Goal: Information Seeking & Learning: Learn about a topic

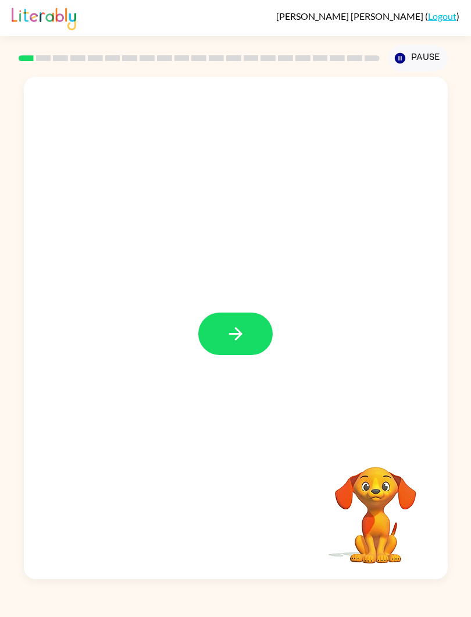
click at [228, 350] on button "button" at bounding box center [235, 334] width 75 height 42
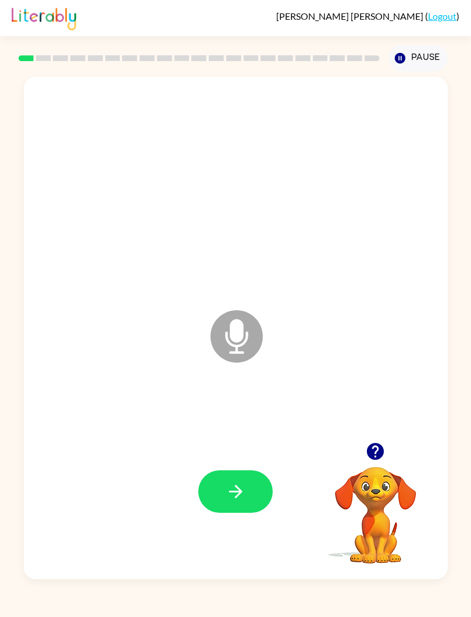
click at [273, 341] on icon "Microphone The Microphone is here when it is your turn to talk" at bounding box center [295, 350] width 175 height 87
click at [218, 329] on icon at bounding box center [237, 336] width 52 height 52
click at [221, 497] on button "button" at bounding box center [235, 491] width 75 height 42
click at [224, 495] on button "button" at bounding box center [235, 491] width 75 height 42
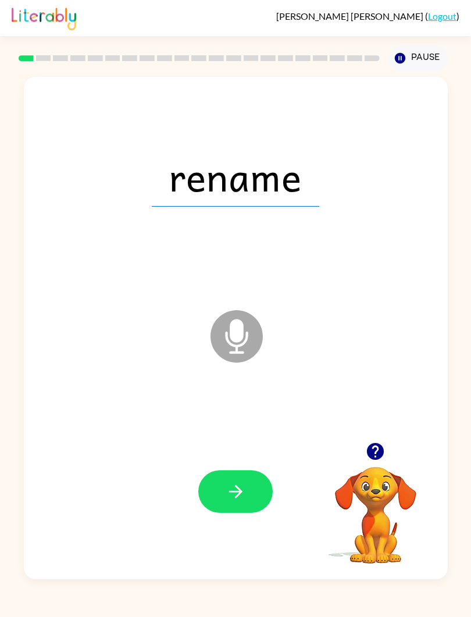
click at [233, 495] on icon "button" at bounding box center [236, 491] width 20 height 20
click at [244, 492] on icon "button" at bounding box center [236, 491] width 20 height 20
click at [244, 485] on icon "button" at bounding box center [236, 491] width 20 height 20
click at [254, 501] on button "button" at bounding box center [235, 491] width 75 height 42
click at [237, 497] on icon "button" at bounding box center [235, 491] width 13 height 13
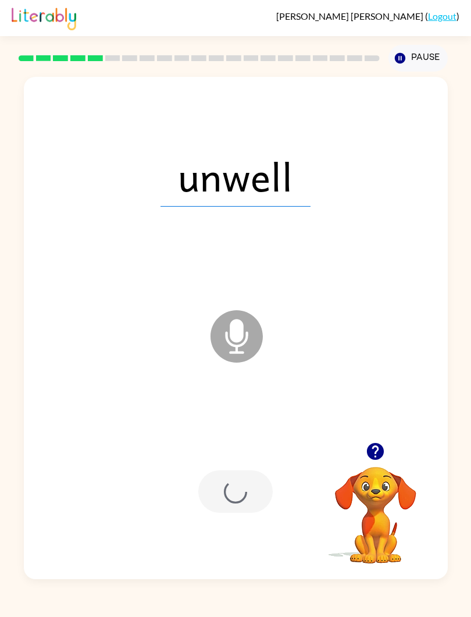
click at [237, 497] on div at bounding box center [235, 491] width 75 height 42
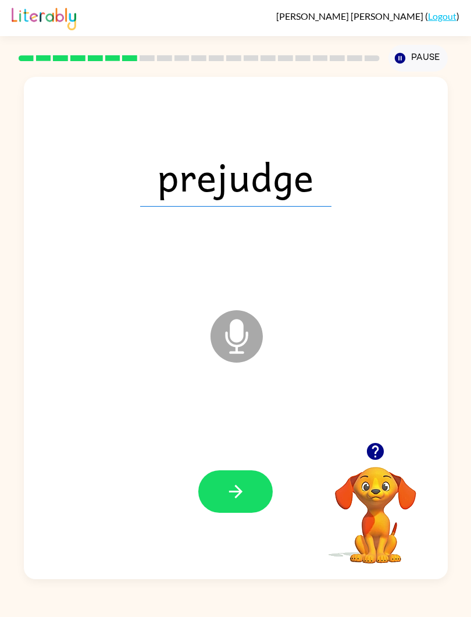
click at [231, 502] on icon "button" at bounding box center [236, 491] width 20 height 20
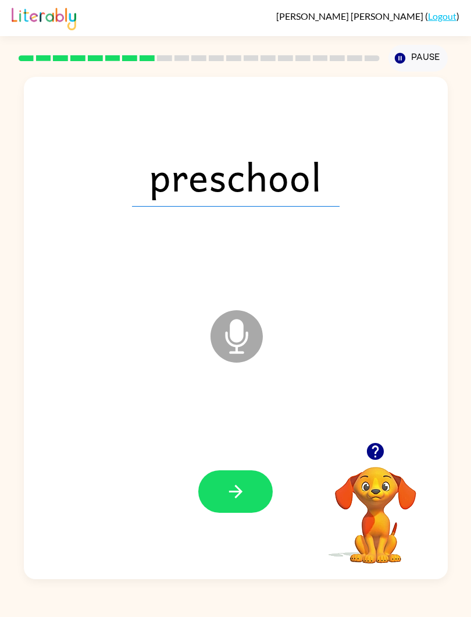
click at [235, 495] on icon "button" at bounding box center [236, 491] width 20 height 20
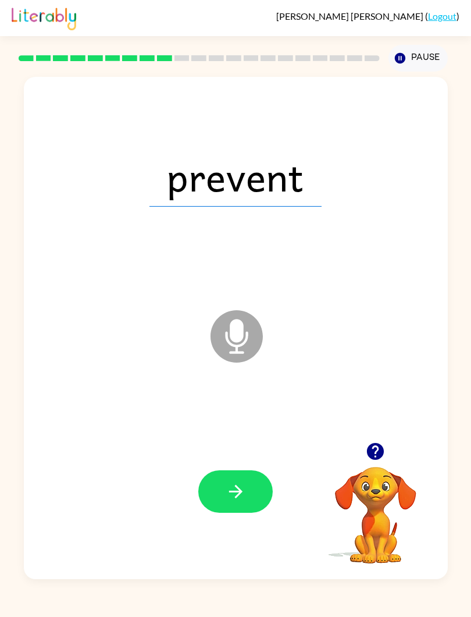
click at [243, 480] on button "button" at bounding box center [235, 491] width 75 height 42
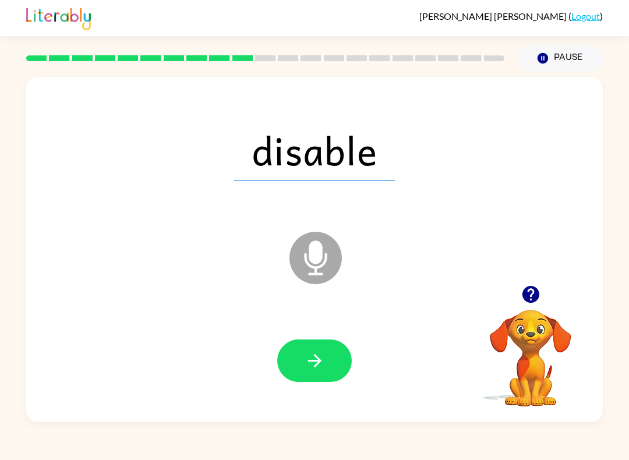
click at [310, 361] on icon "button" at bounding box center [313, 360] width 13 height 13
click at [321, 366] on icon "button" at bounding box center [314, 360] width 20 height 20
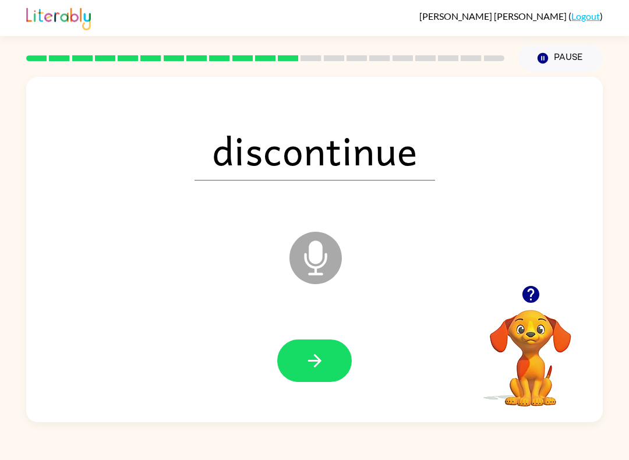
click at [321, 347] on button "button" at bounding box center [314, 360] width 75 height 42
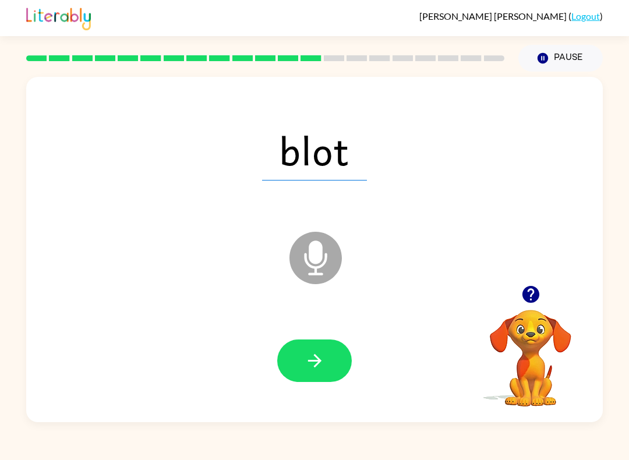
click at [320, 360] on icon "button" at bounding box center [314, 360] width 20 height 20
click at [322, 345] on button "button" at bounding box center [314, 360] width 75 height 42
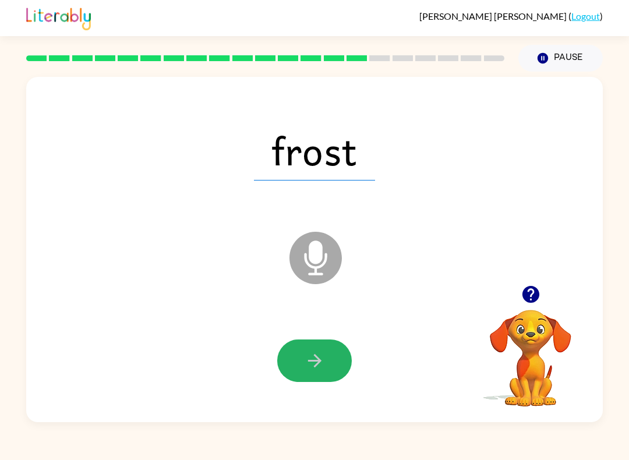
click at [317, 342] on button "button" at bounding box center [314, 360] width 75 height 42
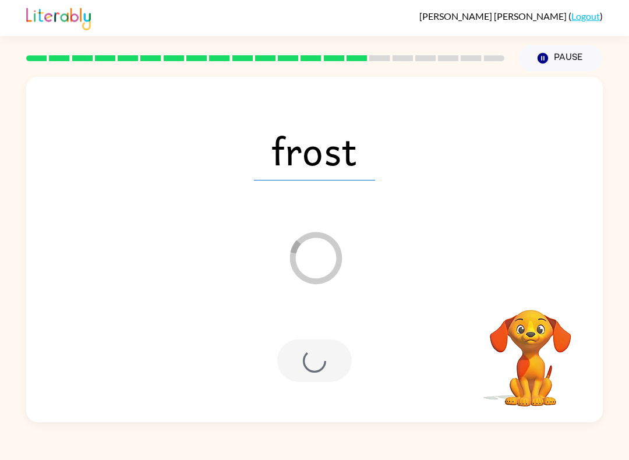
click at [310, 356] on div at bounding box center [314, 360] width 75 height 42
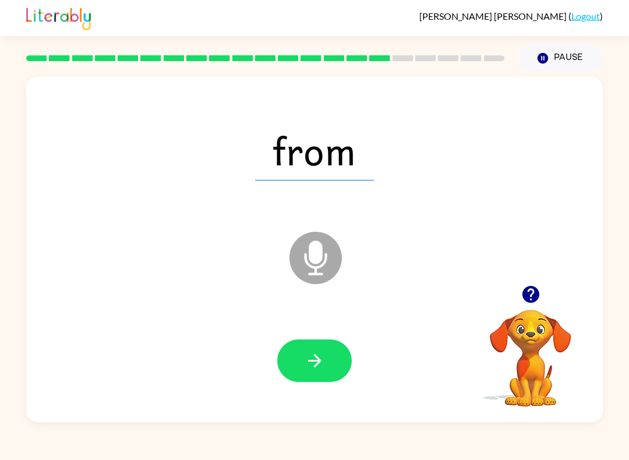
click at [324, 350] on button "button" at bounding box center [314, 360] width 75 height 42
click at [318, 351] on icon "button" at bounding box center [314, 360] width 20 height 20
click at [318, 352] on icon "button" at bounding box center [314, 360] width 20 height 20
click at [321, 352] on icon "button" at bounding box center [314, 360] width 20 height 20
click at [332, 364] on button "button" at bounding box center [314, 360] width 75 height 42
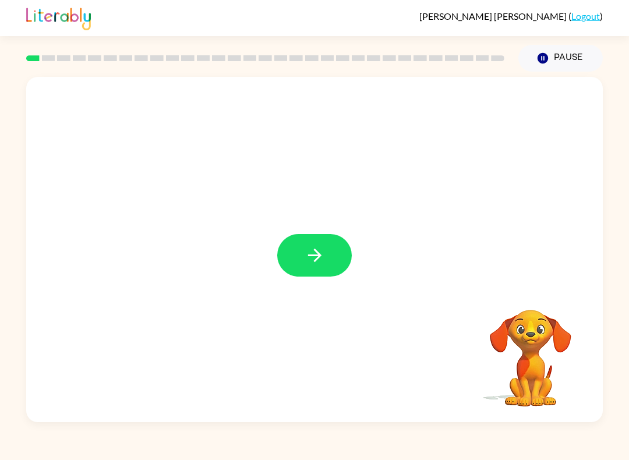
click at [344, 241] on button "button" at bounding box center [314, 255] width 75 height 42
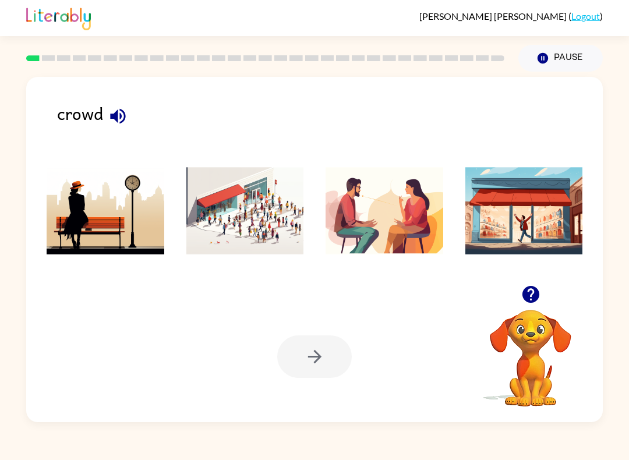
click at [246, 205] on img at bounding box center [245, 210] width 118 height 87
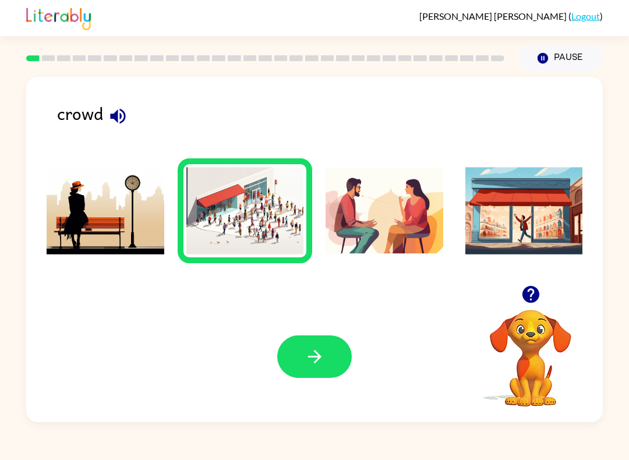
click at [325, 371] on button "button" at bounding box center [314, 356] width 75 height 42
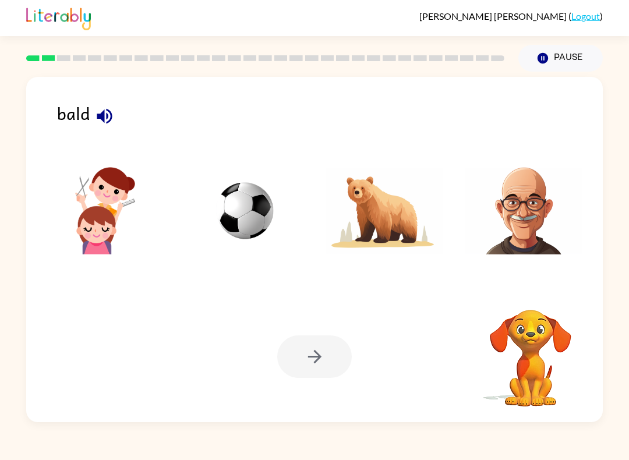
click at [521, 216] on img at bounding box center [524, 210] width 118 height 87
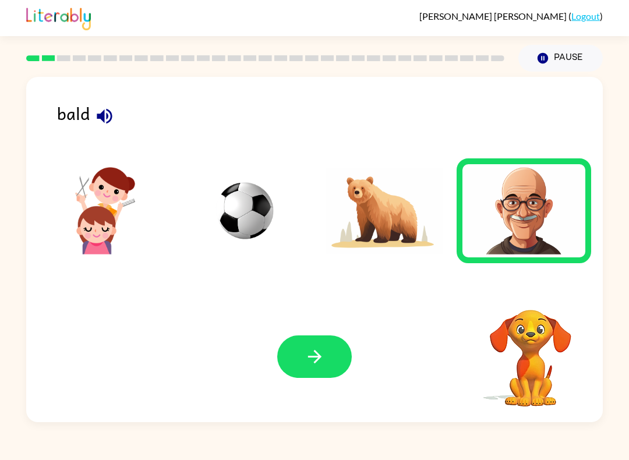
click at [337, 360] on button "button" at bounding box center [314, 356] width 75 height 42
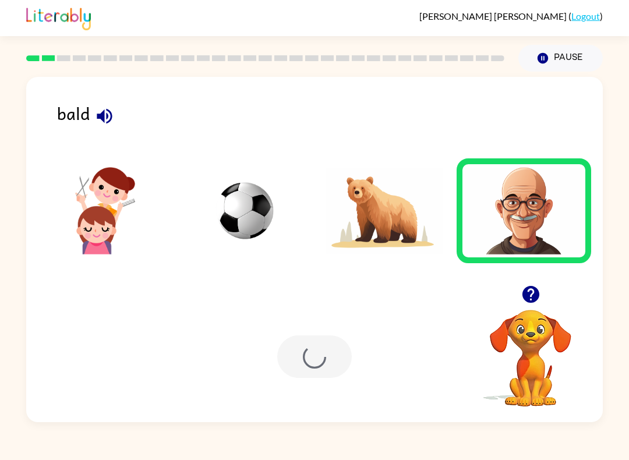
click at [324, 353] on div at bounding box center [314, 356] width 75 height 42
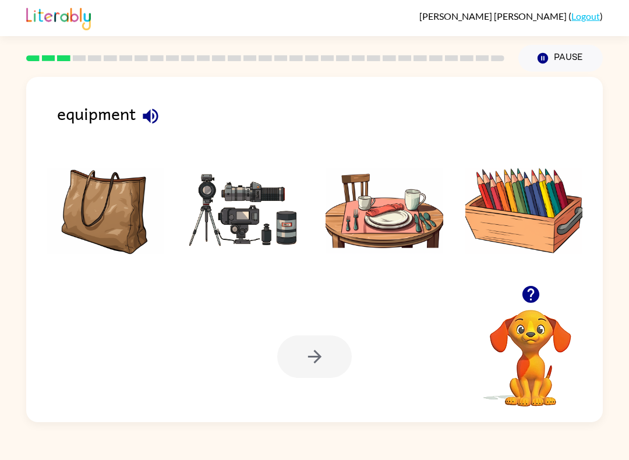
click at [235, 183] on img at bounding box center [245, 210] width 118 height 87
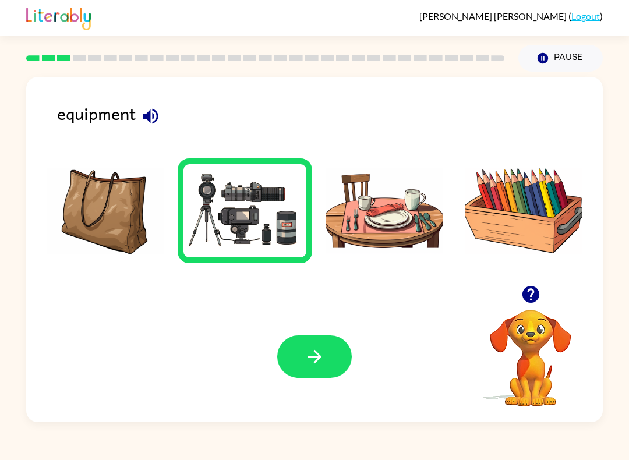
click at [322, 323] on div "Your browser must support playing .mp4 files to use Literably. Please try using…" at bounding box center [314, 356] width 576 height 131
click at [302, 369] on button "button" at bounding box center [314, 356] width 75 height 42
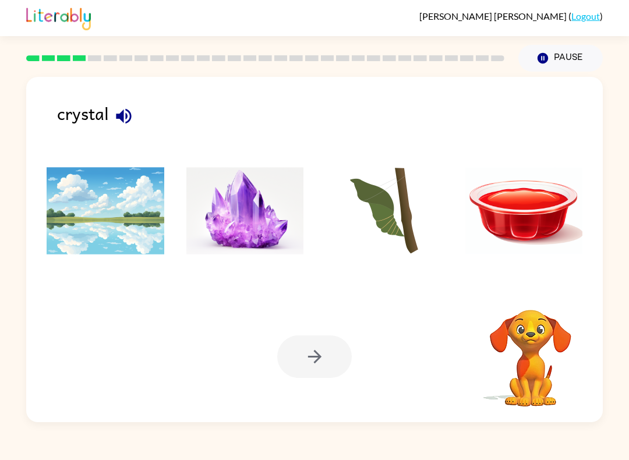
click at [260, 237] on img at bounding box center [245, 210] width 118 height 87
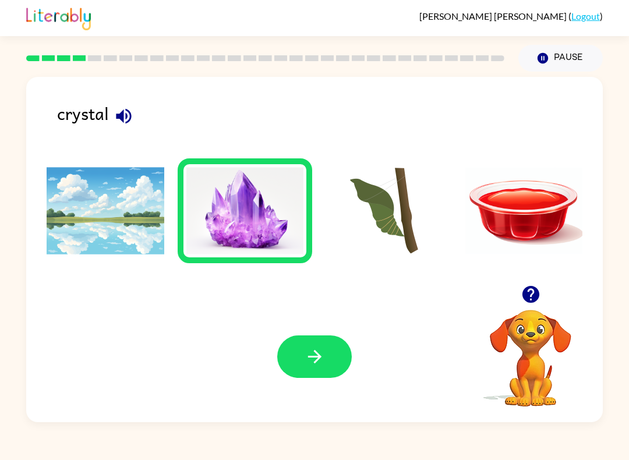
click at [326, 351] on button "button" at bounding box center [314, 356] width 75 height 42
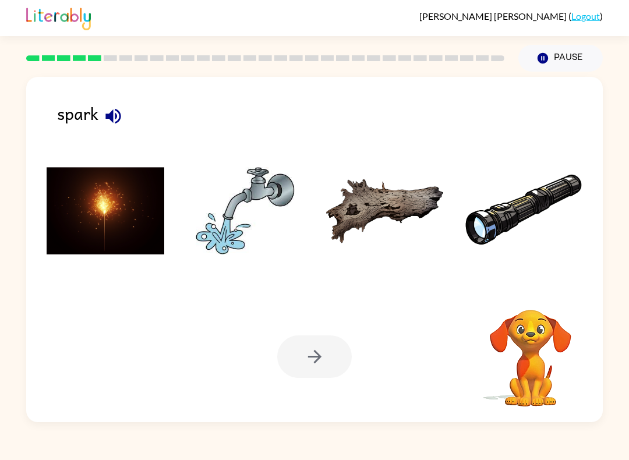
click at [74, 222] on img at bounding box center [106, 210] width 118 height 87
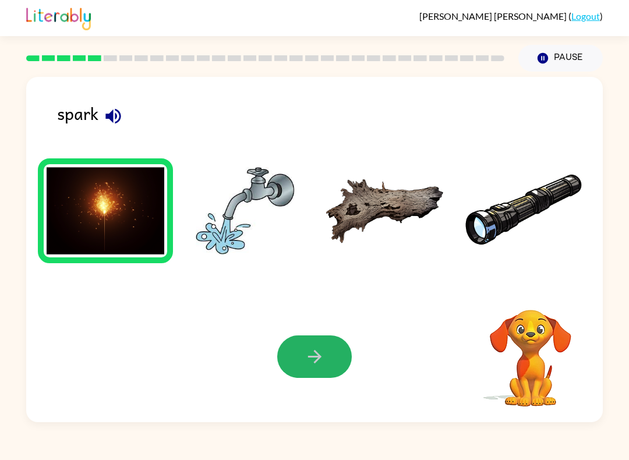
click at [312, 342] on button "button" at bounding box center [314, 356] width 75 height 42
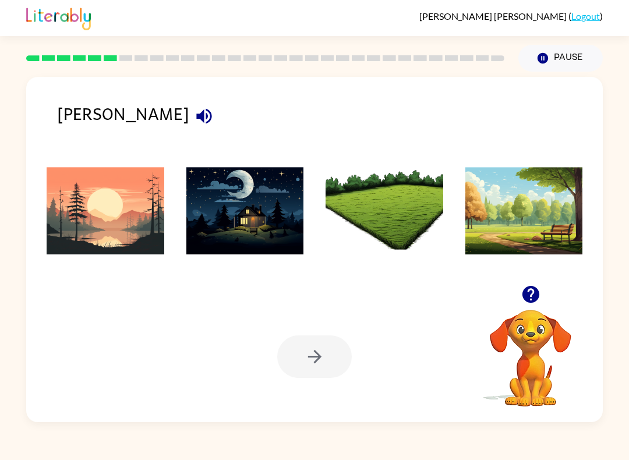
click at [497, 221] on img at bounding box center [524, 210] width 118 height 87
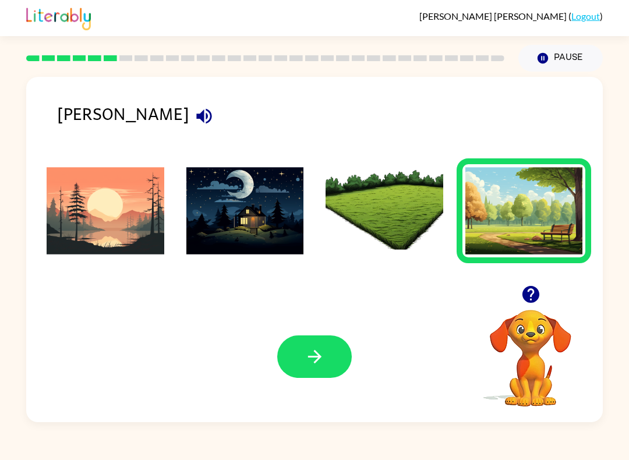
click at [330, 331] on div "Your browser must support playing .mp4 files to use Literably. Please try using…" at bounding box center [314, 356] width 576 height 131
click at [329, 331] on div "Your browser must support playing .mp4 files to use Literably. Please try using…" at bounding box center [314, 356] width 576 height 131
click at [329, 371] on button "button" at bounding box center [314, 356] width 75 height 42
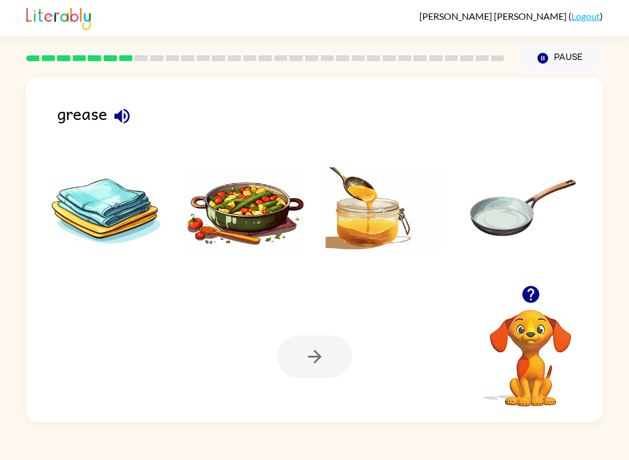
click at [361, 235] on img at bounding box center [384, 210] width 118 height 87
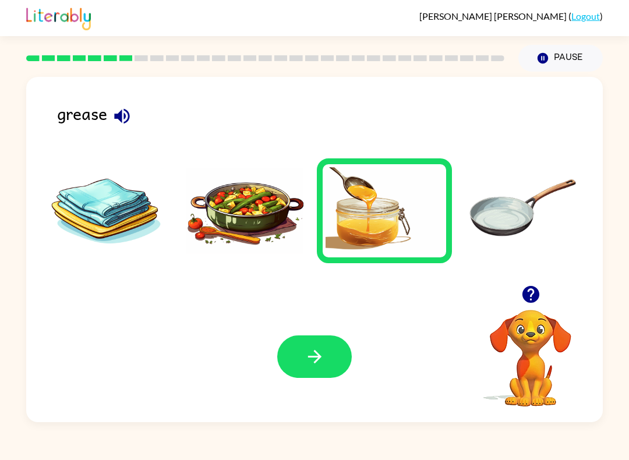
click at [329, 357] on button "button" at bounding box center [314, 356] width 75 height 42
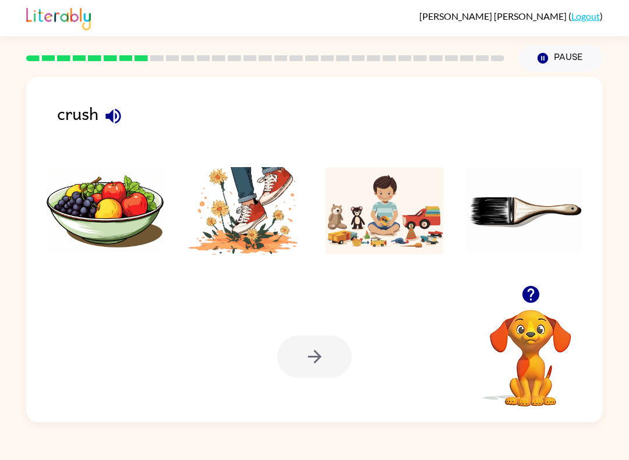
click at [375, 217] on img at bounding box center [384, 210] width 118 height 87
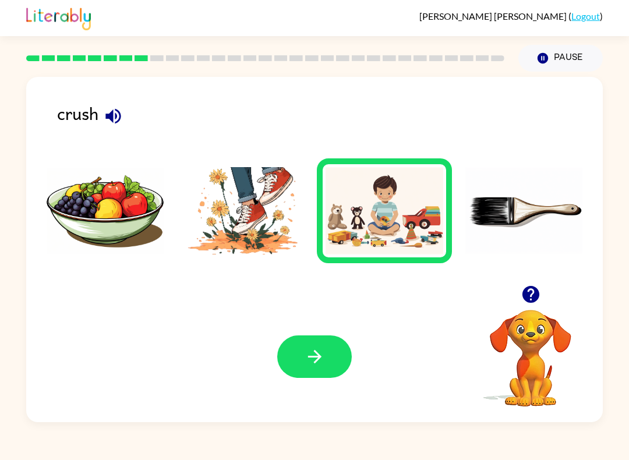
click at [275, 254] on img at bounding box center [245, 210] width 118 height 87
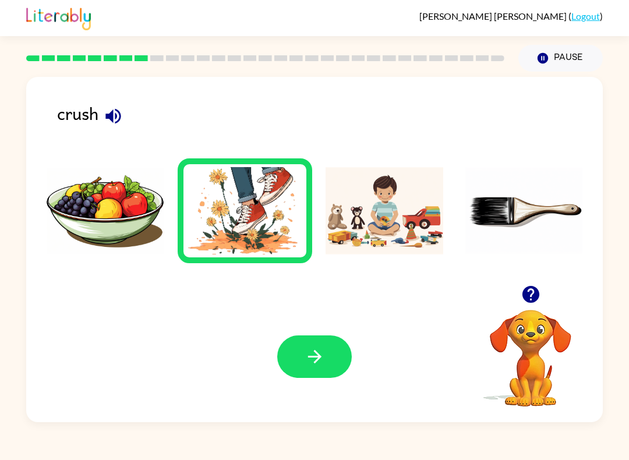
click at [325, 351] on button "button" at bounding box center [314, 356] width 75 height 42
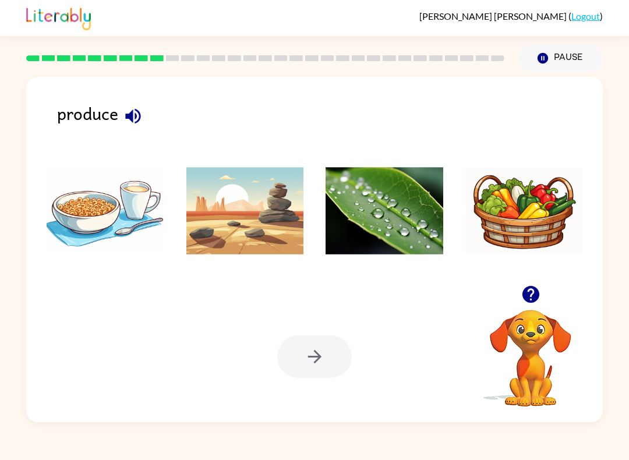
click at [545, 231] on img at bounding box center [524, 210] width 118 height 87
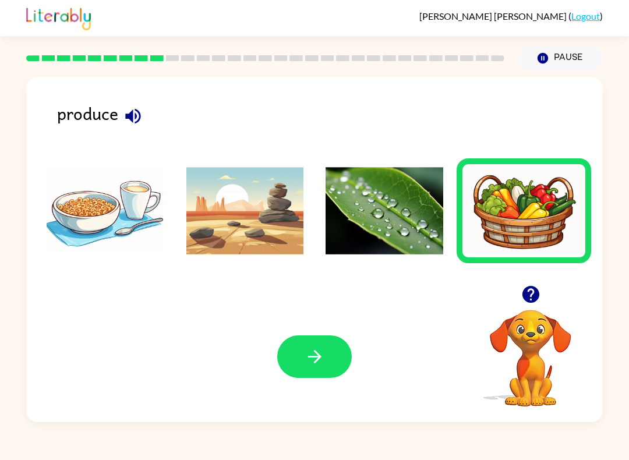
click at [303, 378] on button "button" at bounding box center [314, 356] width 75 height 42
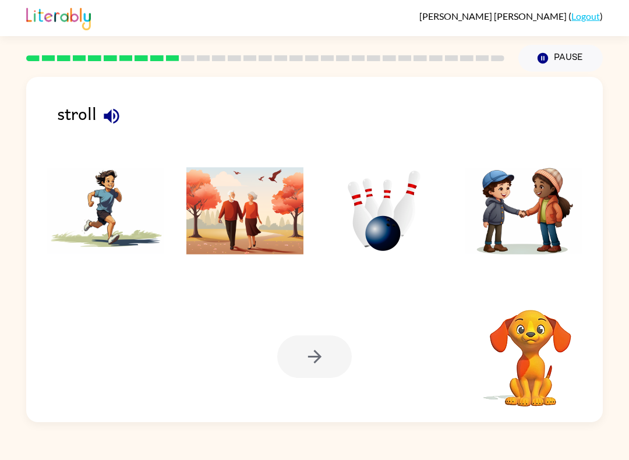
click at [397, 233] on img at bounding box center [384, 210] width 118 height 87
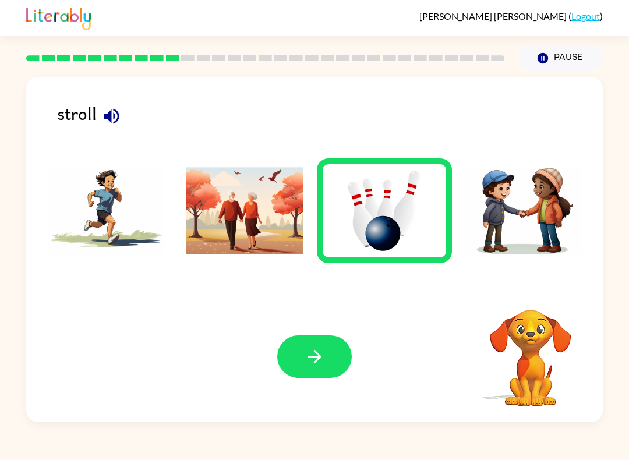
click at [325, 348] on button "button" at bounding box center [314, 356] width 75 height 42
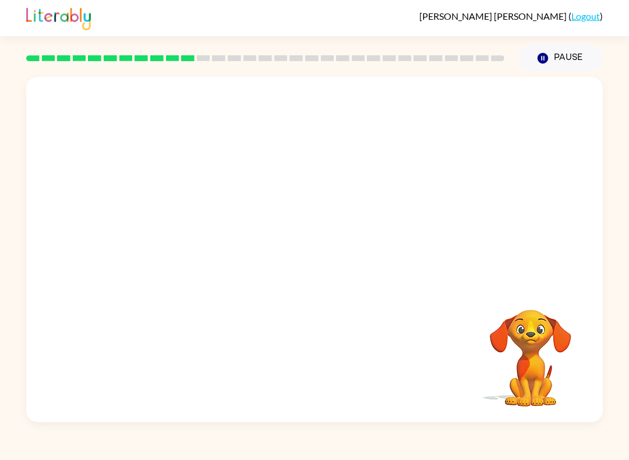
click at [178, 231] on video "Your browser must support playing .mp4 files to use Literably. Please try using…" at bounding box center [314, 181] width 576 height 208
click at [168, 237] on video "Your browser must support playing .mp4 files to use Literably. Please try using…" at bounding box center [314, 181] width 576 height 208
click at [163, 235] on video "Your browser must support playing .mp4 files to use Literably. Please try using…" at bounding box center [314, 181] width 576 height 208
click at [168, 234] on video "Your browser must support playing .mp4 files to use Literably. Please try using…" at bounding box center [314, 181] width 576 height 208
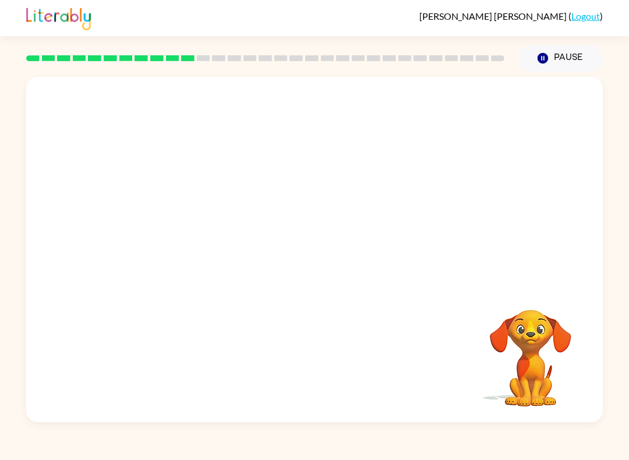
click at [169, 225] on video "Your browser must support playing .mp4 files to use Literably. Please try using…" at bounding box center [314, 181] width 576 height 208
click at [161, 236] on video "Your browser must support playing .mp4 files to use Literably. Please try using…" at bounding box center [314, 181] width 576 height 208
click at [161, 239] on video "Your browser must support playing .mp4 files to use Literably. Please try using…" at bounding box center [314, 181] width 576 height 208
click at [156, 240] on video "Your browser must support playing .mp4 files to use Literably. Please try using…" at bounding box center [314, 181] width 576 height 208
click at [168, 239] on video "Your browser must support playing .mp4 files to use Literably. Please try using…" at bounding box center [314, 181] width 576 height 208
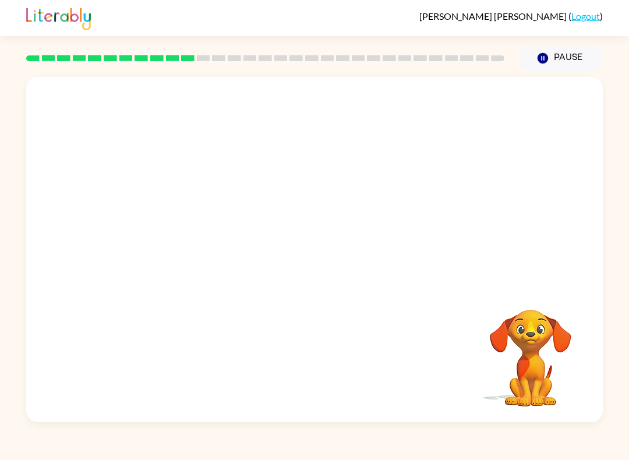
click at [192, 237] on video "Your browser must support playing .mp4 files to use Literably. Please try using…" at bounding box center [314, 181] width 576 height 208
click at [333, 251] on div at bounding box center [314, 255] width 75 height 42
click at [304, 276] on div at bounding box center [314, 255] width 75 height 42
click at [304, 275] on div at bounding box center [314, 255] width 75 height 42
click at [294, 253] on button "button" at bounding box center [314, 255] width 75 height 42
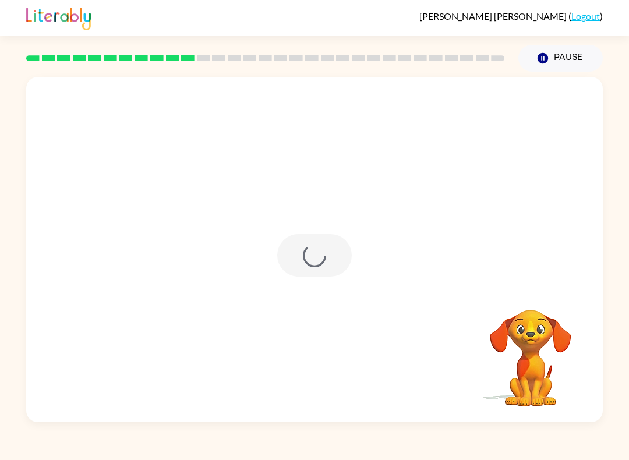
click at [306, 250] on div at bounding box center [314, 255] width 75 height 42
click at [306, 249] on div at bounding box center [314, 255] width 75 height 42
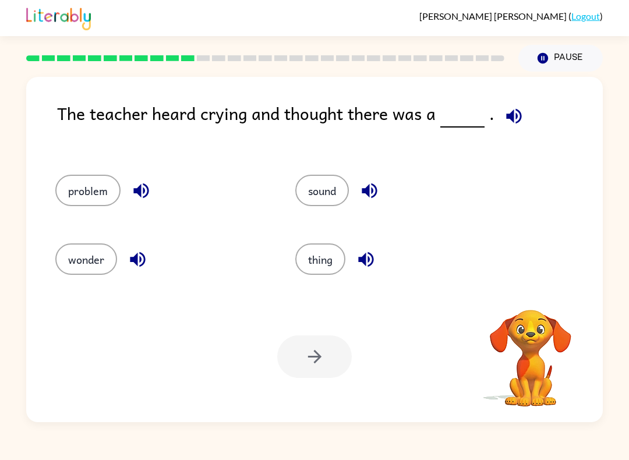
click at [314, 236] on div "thing" at bounding box center [393, 255] width 240 height 69
click at [317, 245] on button "thing" at bounding box center [320, 258] width 50 height 31
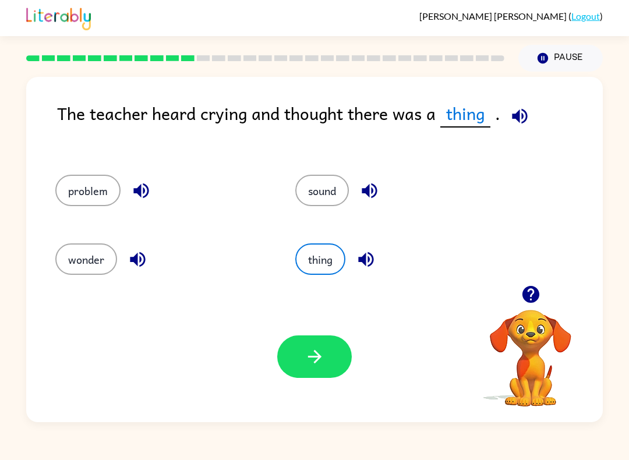
click at [516, 115] on icon "button" at bounding box center [519, 115] width 15 height 15
click at [81, 192] on button "problem" at bounding box center [87, 190] width 65 height 31
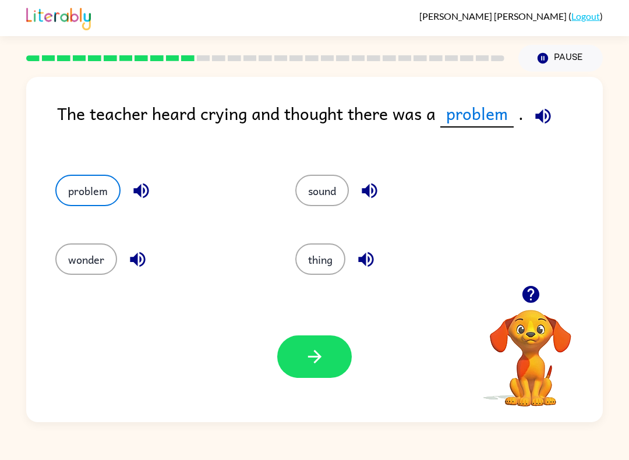
click at [137, 185] on icon "button" at bounding box center [141, 190] width 20 height 20
click at [325, 353] on button "button" at bounding box center [314, 356] width 75 height 42
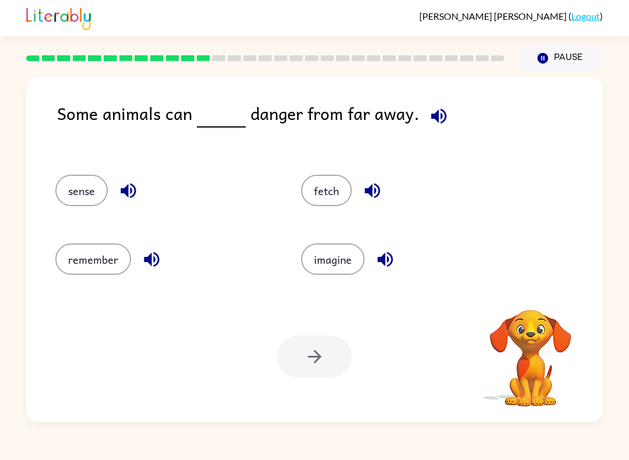
click at [432, 120] on icon "button" at bounding box center [438, 115] width 15 height 15
click at [434, 118] on icon "button" at bounding box center [438, 116] width 20 height 20
click at [433, 118] on icon "button" at bounding box center [438, 115] width 15 height 15
click at [444, 118] on button "button" at bounding box center [439, 116] width 30 height 30
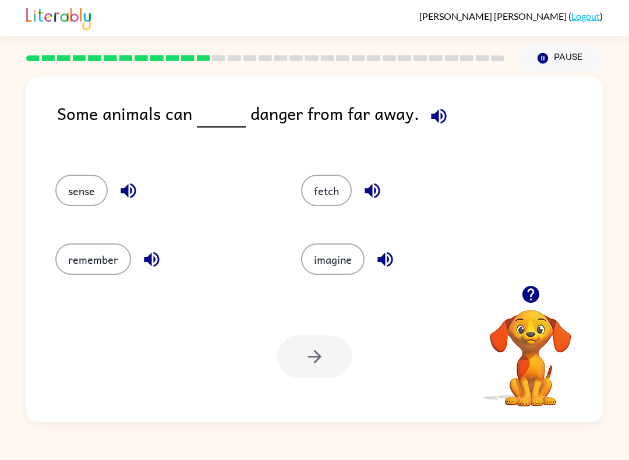
click at [76, 179] on button "sense" at bounding box center [81, 190] width 52 height 31
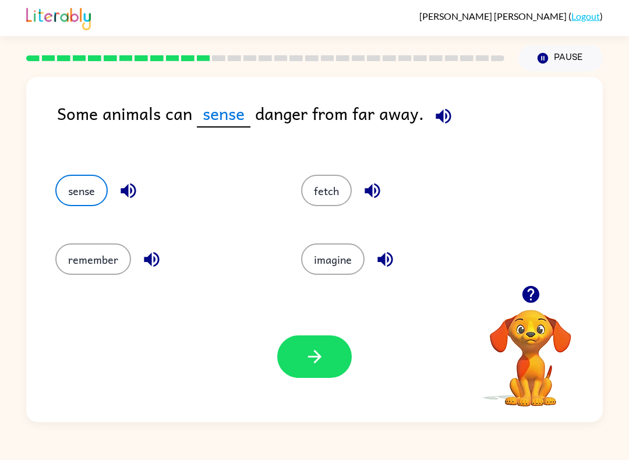
click at [332, 353] on button "button" at bounding box center [314, 356] width 75 height 42
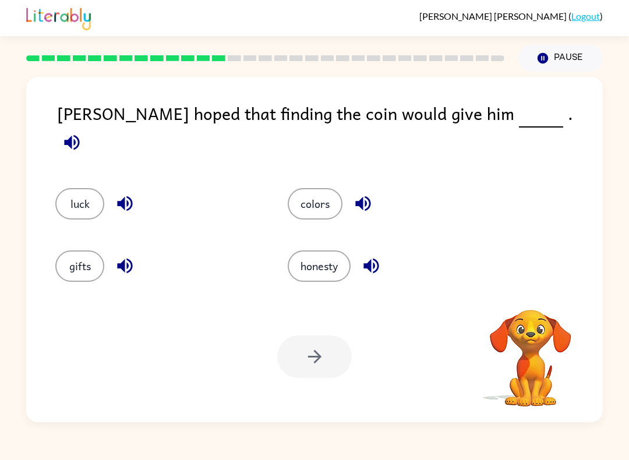
click at [82, 132] on icon "button" at bounding box center [72, 142] width 20 height 20
click at [79, 134] on icon "button" at bounding box center [71, 141] width 15 height 15
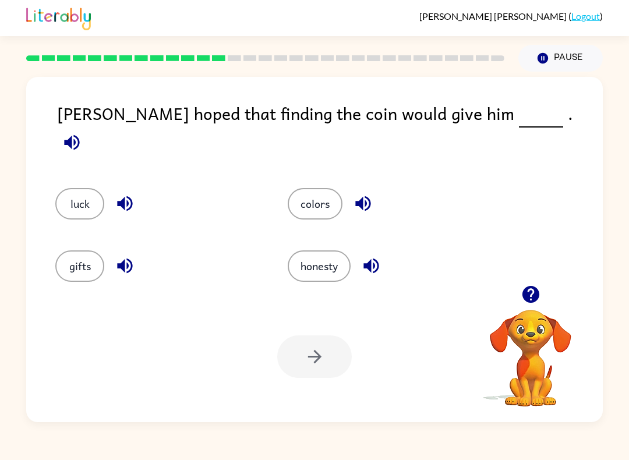
click at [82, 132] on icon "button" at bounding box center [72, 142] width 20 height 20
click at [79, 134] on icon "button" at bounding box center [71, 141] width 15 height 15
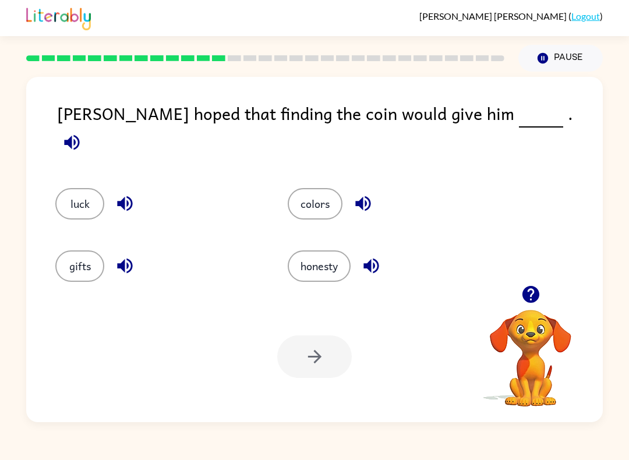
click at [79, 134] on icon "button" at bounding box center [71, 141] width 15 height 15
click at [82, 132] on icon "button" at bounding box center [72, 142] width 20 height 20
click at [75, 200] on button "luck" at bounding box center [79, 203] width 49 height 31
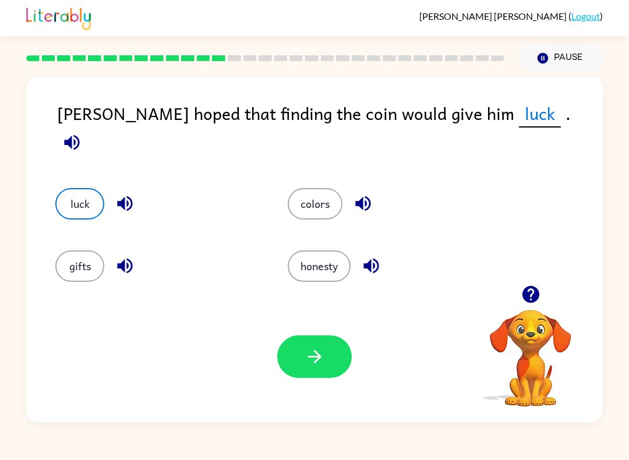
click at [350, 355] on button "button" at bounding box center [314, 356] width 75 height 42
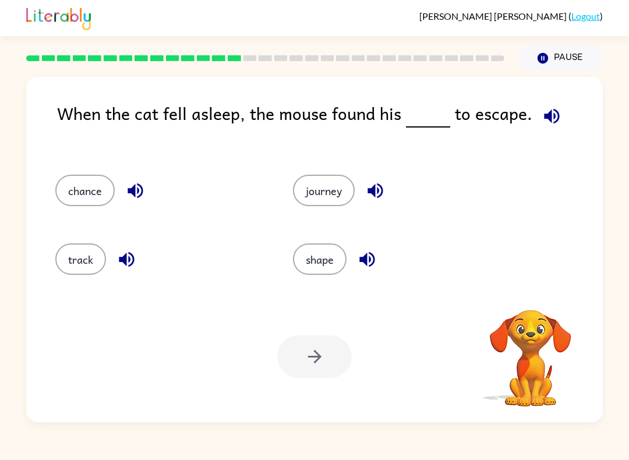
click at [559, 106] on span at bounding box center [549, 113] width 34 height 26
click at [559, 105] on span at bounding box center [549, 113] width 34 height 26
click at [547, 118] on icon "button" at bounding box center [551, 116] width 20 height 20
click at [553, 115] on icon "button" at bounding box center [551, 115] width 15 height 15
click at [549, 115] on icon "button" at bounding box center [551, 115] width 15 height 15
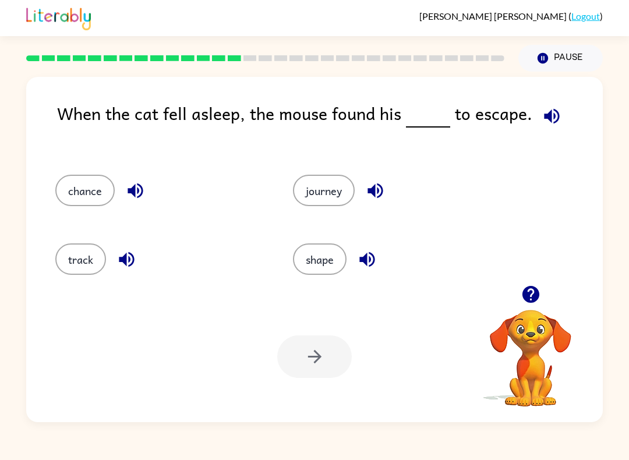
click at [89, 217] on div "chance" at bounding box center [151, 187] width 237 height 69
click at [75, 205] on button "chance" at bounding box center [84, 190] width 59 height 31
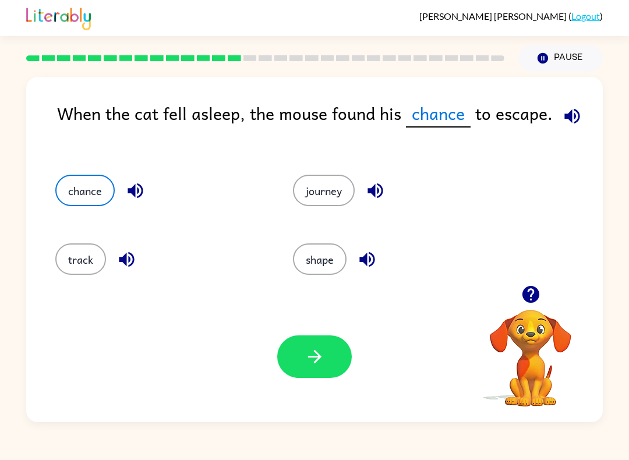
click at [290, 365] on button "button" at bounding box center [314, 356] width 75 height 42
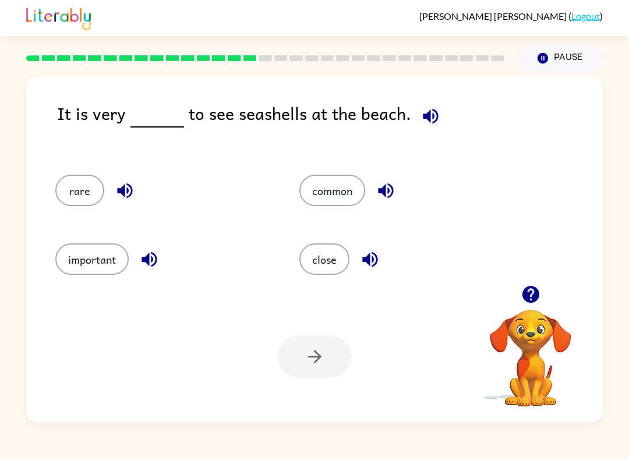
click at [429, 114] on icon "button" at bounding box center [430, 116] width 20 height 20
click at [351, 198] on button "common" at bounding box center [332, 190] width 66 height 31
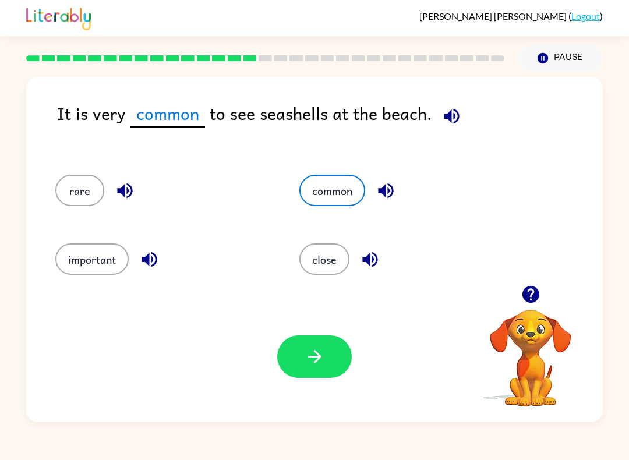
click at [332, 341] on button "button" at bounding box center [314, 356] width 75 height 42
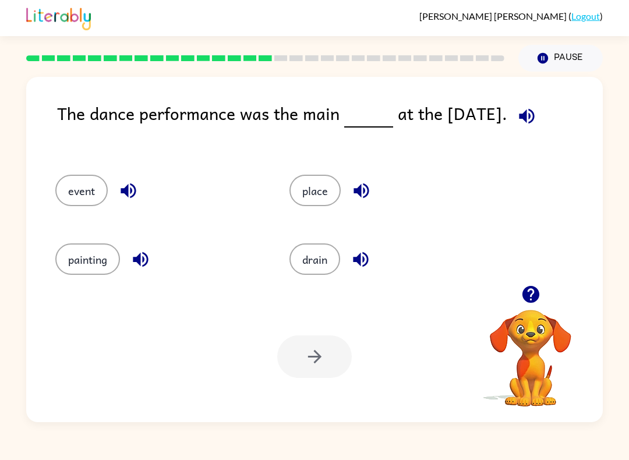
click at [526, 126] on icon "button" at bounding box center [526, 116] width 20 height 20
click at [97, 182] on button "event" at bounding box center [81, 190] width 52 height 31
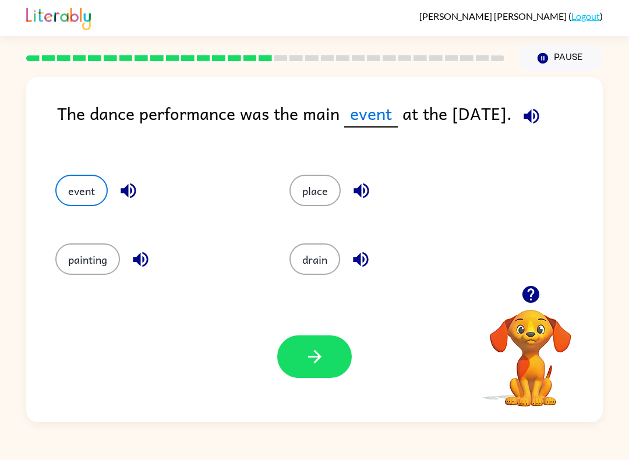
click at [353, 347] on div "Your browser must support playing .mp4 files to use Literably. Please try using…" at bounding box center [314, 356] width 576 height 131
click at [353, 346] on div "Your browser must support playing .mp4 files to use Literably. Please try using…" at bounding box center [314, 356] width 576 height 131
click at [292, 366] on button "button" at bounding box center [314, 356] width 75 height 42
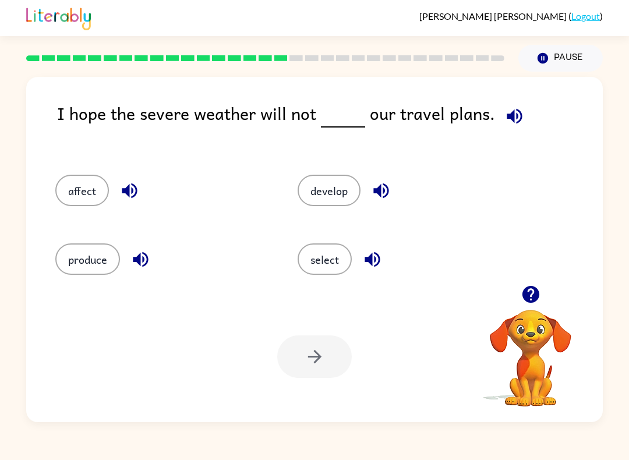
click at [512, 123] on icon "button" at bounding box center [513, 115] width 15 height 15
click at [81, 173] on div "affect" at bounding box center [154, 187] width 242 height 69
click at [81, 172] on div "affect" at bounding box center [154, 187] width 242 height 69
click at [77, 182] on button "affect" at bounding box center [82, 190] width 54 height 31
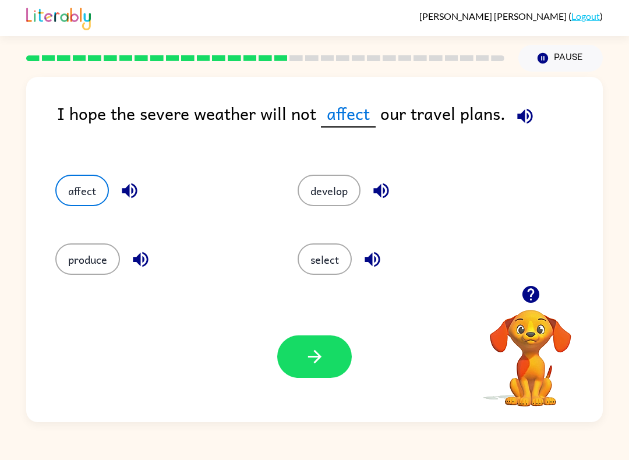
click at [298, 345] on button "button" at bounding box center [314, 356] width 75 height 42
click at [298, 345] on div at bounding box center [314, 356] width 75 height 42
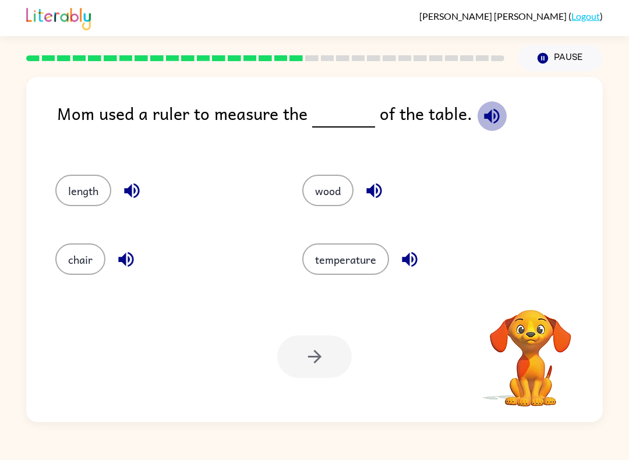
click at [488, 115] on icon "button" at bounding box center [491, 115] width 15 height 15
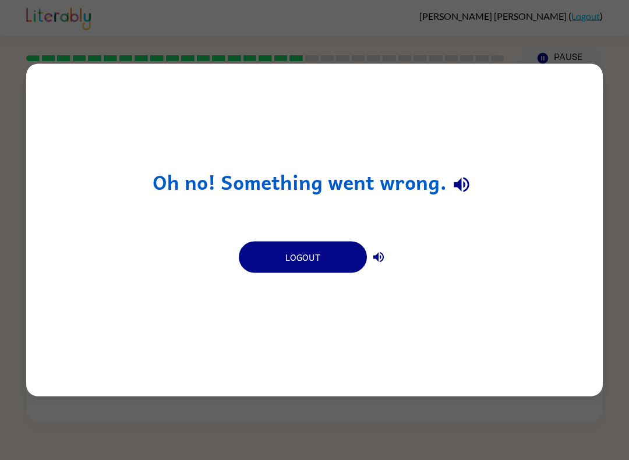
click at [332, 243] on button "Logout" at bounding box center [303, 257] width 128 height 31
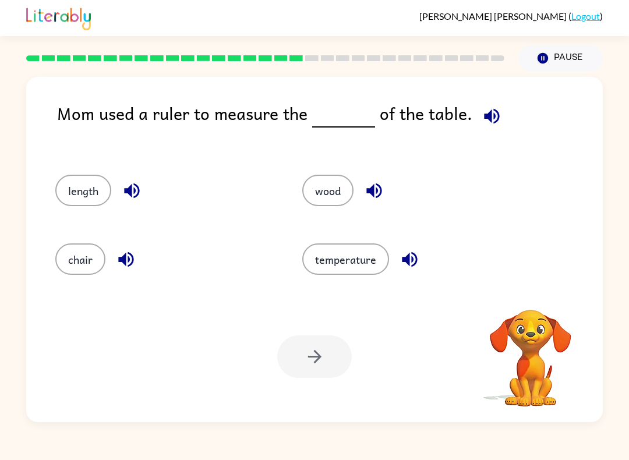
click at [482, 125] on icon "button" at bounding box center [491, 116] width 20 height 20
click at [93, 258] on button "chair" at bounding box center [80, 258] width 50 height 31
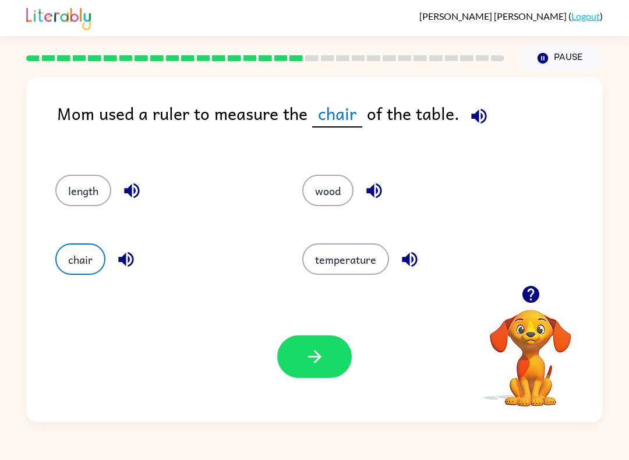
click at [310, 363] on icon "button" at bounding box center [314, 356] width 20 height 20
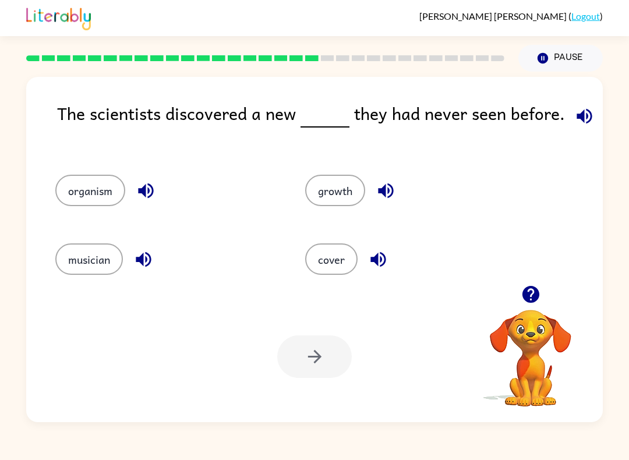
click at [581, 126] on icon "button" at bounding box center [584, 116] width 20 height 20
click at [331, 258] on button "cover" at bounding box center [331, 258] width 52 height 31
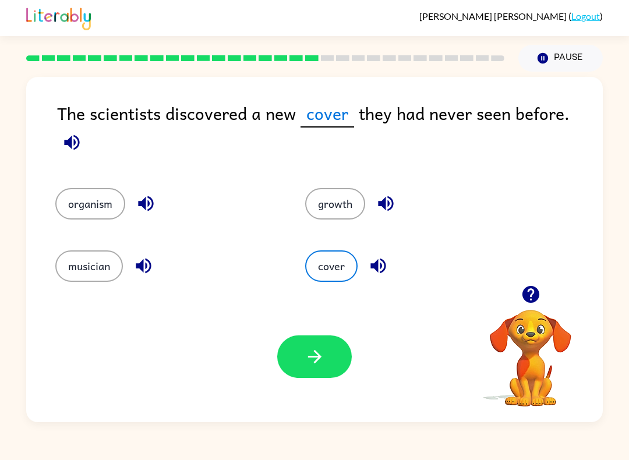
click at [318, 345] on button "button" at bounding box center [314, 356] width 75 height 42
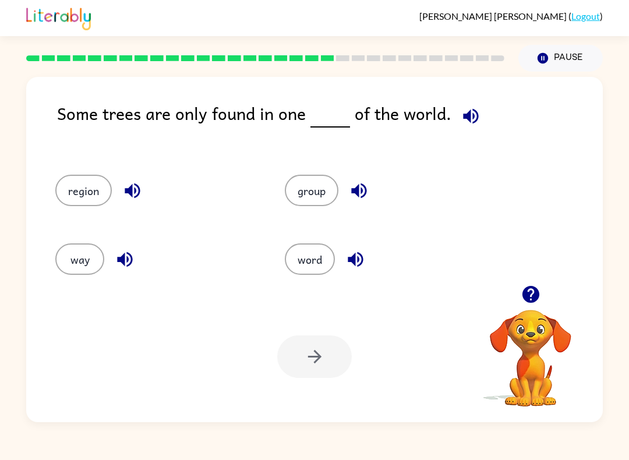
click at [308, 271] on button "word" at bounding box center [310, 258] width 50 height 31
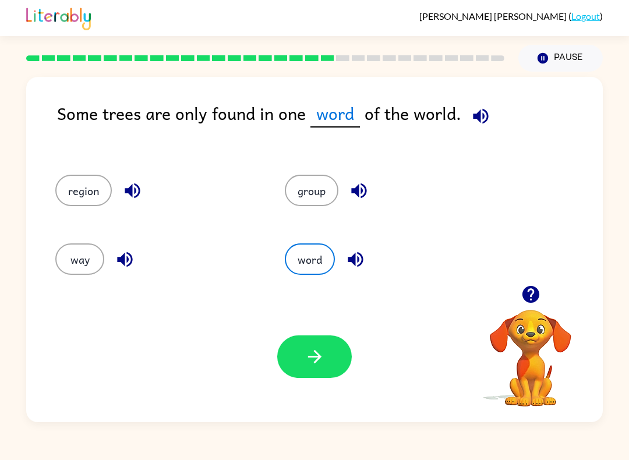
click at [328, 189] on button "group" at bounding box center [312, 190] width 54 height 31
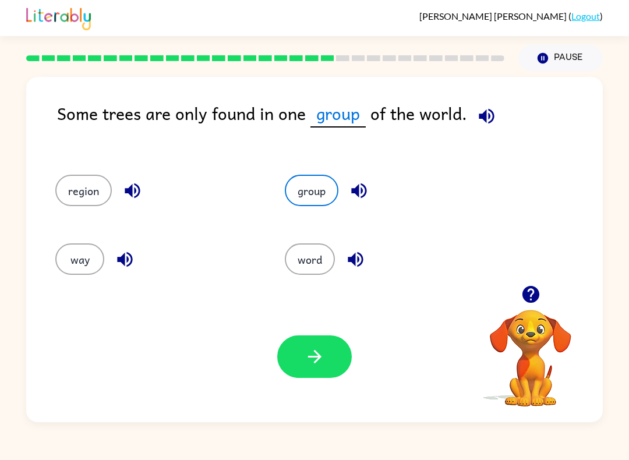
click at [320, 343] on button "button" at bounding box center [314, 356] width 75 height 42
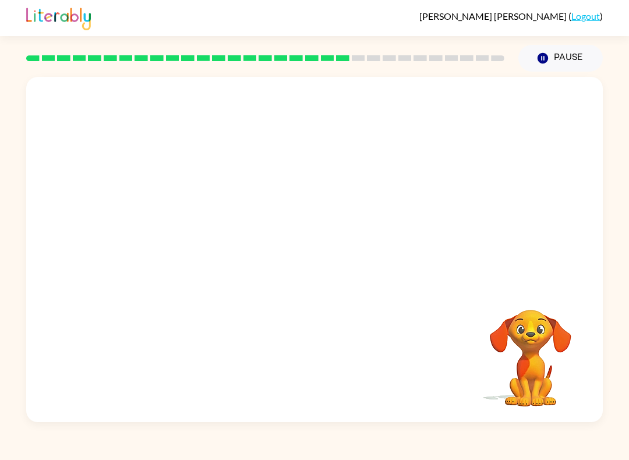
click at [193, 247] on video "Your browser must support playing .mp4 files to use Literably. Please try using…" at bounding box center [314, 181] width 576 height 208
click at [199, 243] on video "Your browser must support playing .mp4 files to use Literably. Please try using…" at bounding box center [314, 181] width 576 height 208
click at [324, 262] on icon "button" at bounding box center [314, 255] width 20 height 20
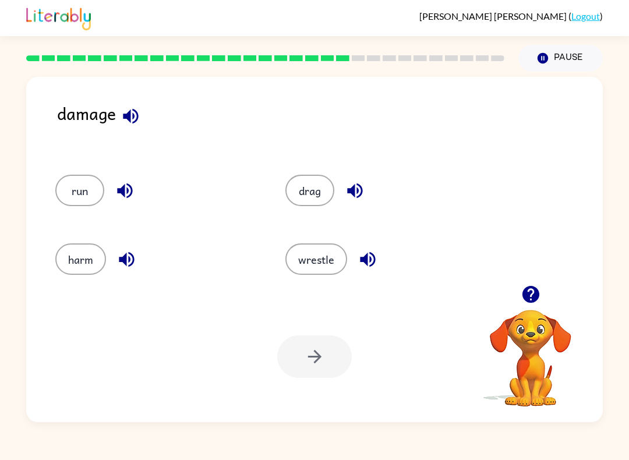
click at [373, 255] on icon "button" at bounding box center [367, 259] width 15 height 15
click at [328, 263] on button "wrestle" at bounding box center [316, 258] width 62 height 31
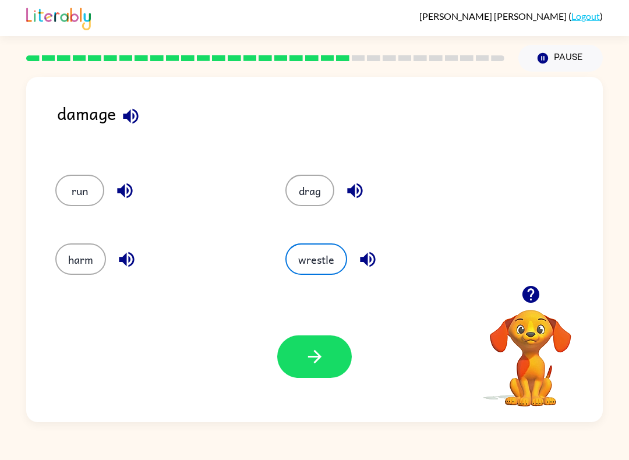
click at [300, 357] on button "button" at bounding box center [314, 356] width 75 height 42
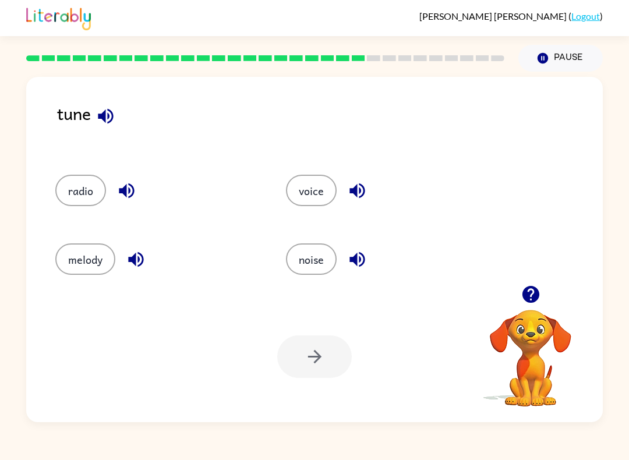
click at [314, 265] on button "noise" at bounding box center [311, 258] width 51 height 31
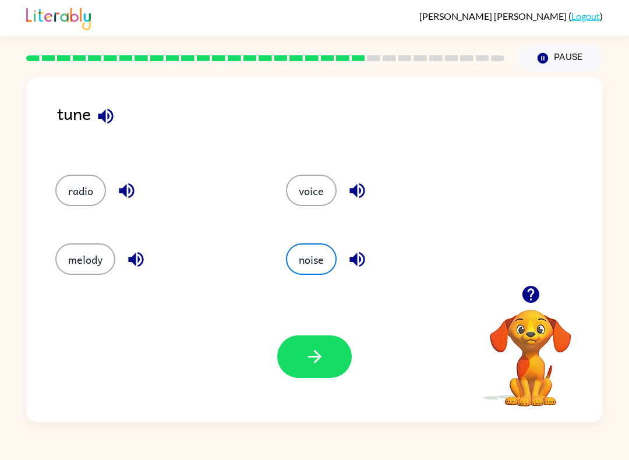
click at [318, 354] on icon "button" at bounding box center [313, 356] width 13 height 13
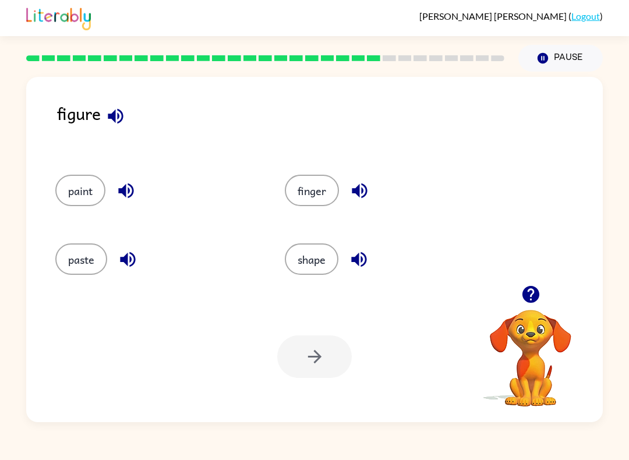
click at [317, 194] on button "finger" at bounding box center [312, 190] width 54 height 31
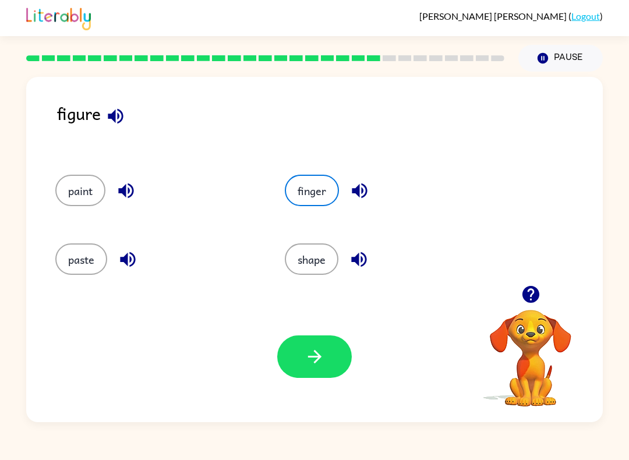
click at [342, 349] on button "button" at bounding box center [314, 356] width 75 height 42
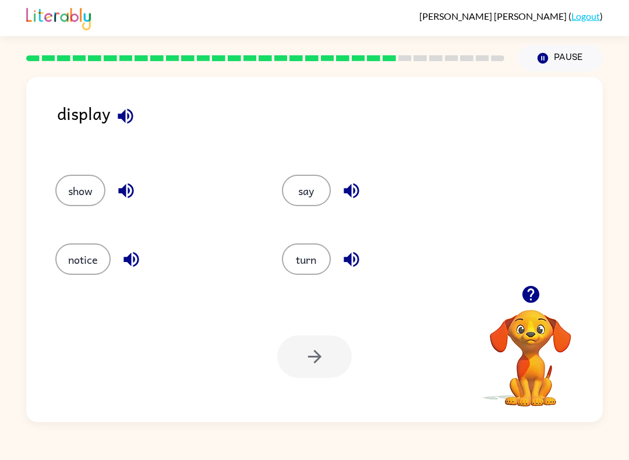
click at [64, 203] on button "show" at bounding box center [80, 190] width 50 height 31
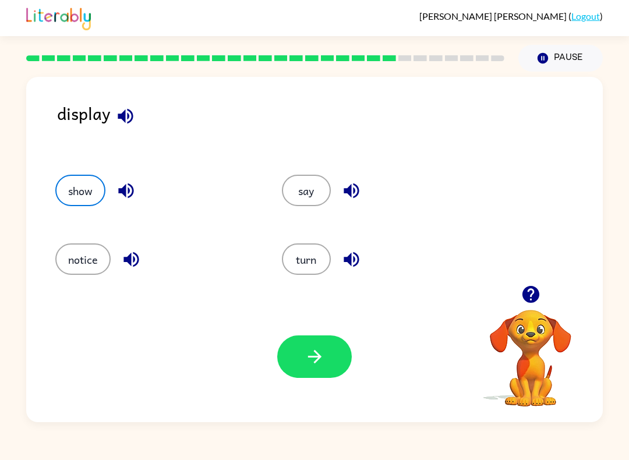
click at [94, 202] on button "show" at bounding box center [80, 190] width 50 height 31
click at [300, 350] on button "button" at bounding box center [314, 356] width 75 height 42
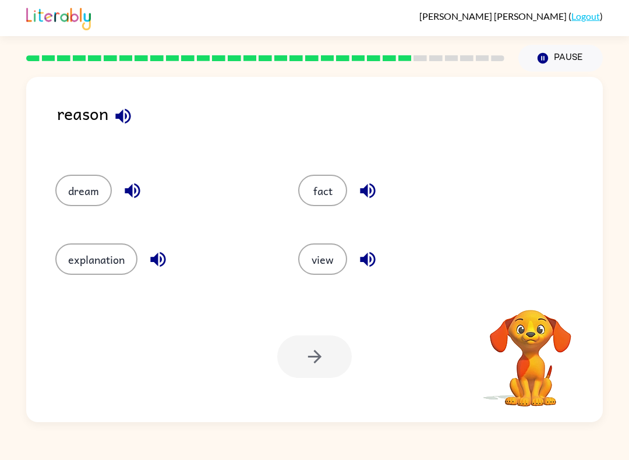
click at [324, 264] on button "view" at bounding box center [322, 258] width 49 height 31
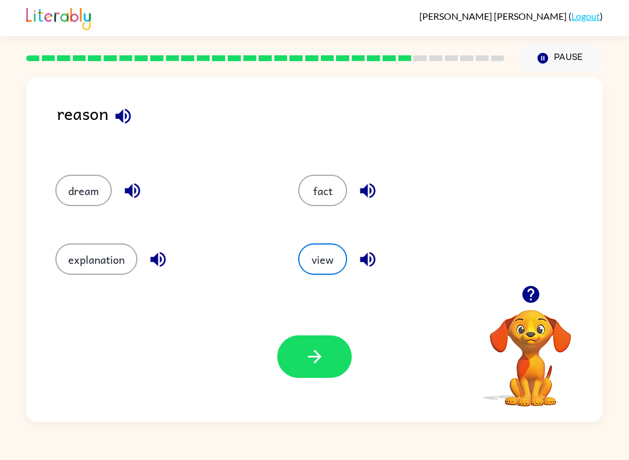
click at [99, 257] on button "explanation" at bounding box center [96, 258] width 82 height 31
click at [63, 272] on button "explanation" at bounding box center [96, 258] width 82 height 31
click at [310, 373] on button "button" at bounding box center [314, 356] width 75 height 42
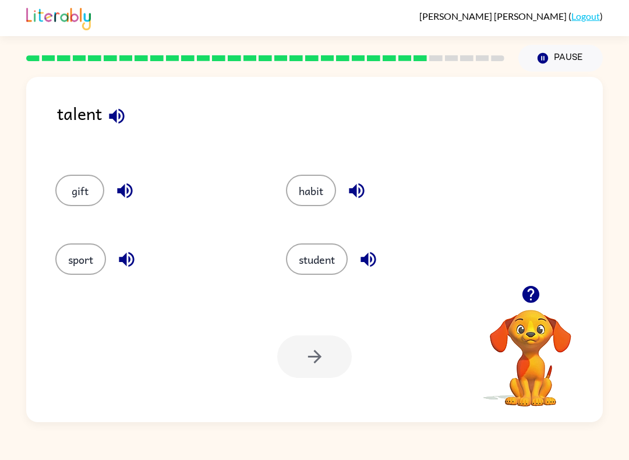
click at [57, 266] on button "sport" at bounding box center [80, 258] width 51 height 31
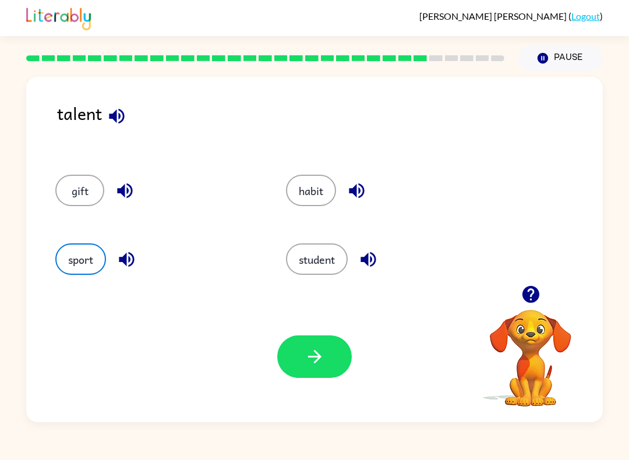
click at [303, 196] on button "habit" at bounding box center [311, 190] width 50 height 31
click at [325, 275] on button "student" at bounding box center [317, 258] width 62 height 31
click at [73, 195] on button "gift" at bounding box center [79, 190] width 49 height 31
click at [318, 367] on icon "button" at bounding box center [314, 356] width 20 height 20
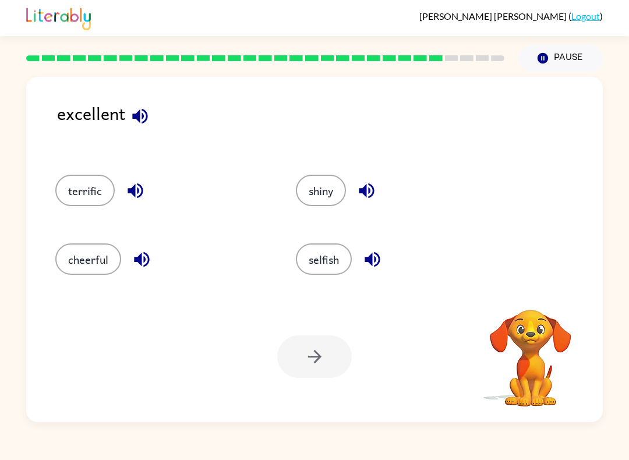
click at [98, 258] on button "cheerful" at bounding box center [88, 258] width 66 height 31
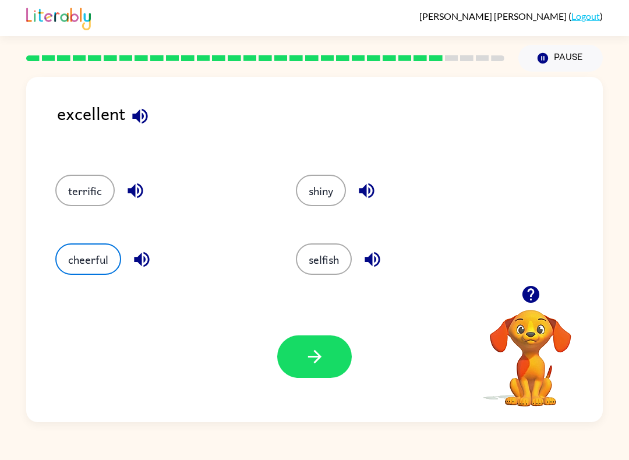
click at [315, 348] on icon "button" at bounding box center [314, 356] width 20 height 20
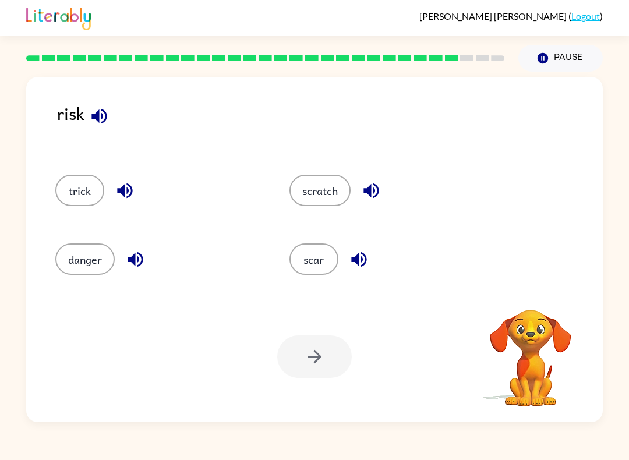
click at [313, 193] on button "scratch" at bounding box center [319, 190] width 61 height 31
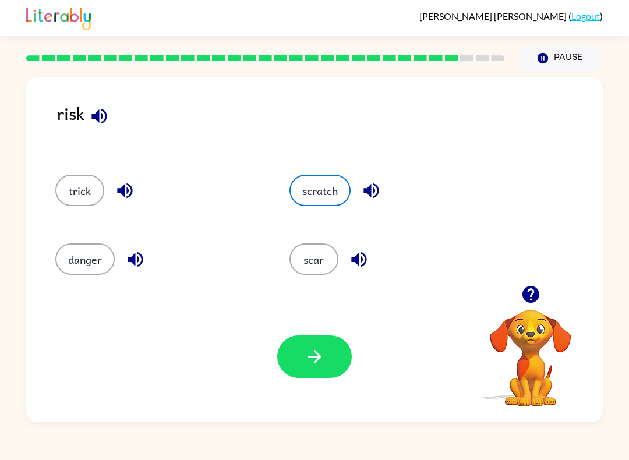
click at [305, 275] on button "scar" at bounding box center [313, 258] width 49 height 31
click at [367, 380] on div "Your browser must support playing .mp4 files to use Literably. Please try using…" at bounding box center [314, 356] width 576 height 131
click at [83, 264] on button "danger" at bounding box center [84, 258] width 59 height 31
click at [329, 375] on button "button" at bounding box center [314, 356] width 75 height 42
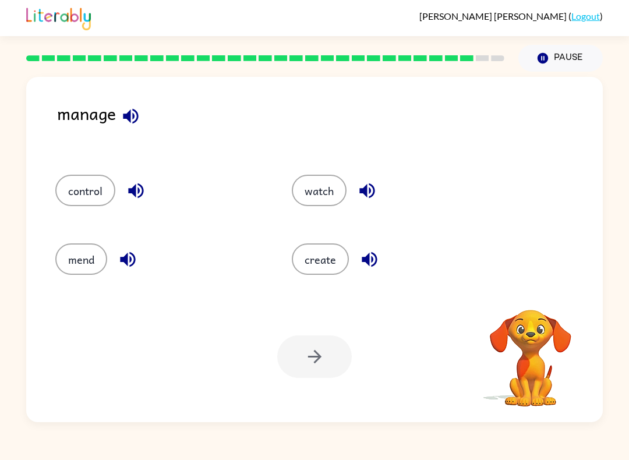
click at [133, 122] on icon "button" at bounding box center [130, 116] width 20 height 20
click at [320, 269] on button "create" at bounding box center [320, 258] width 57 height 31
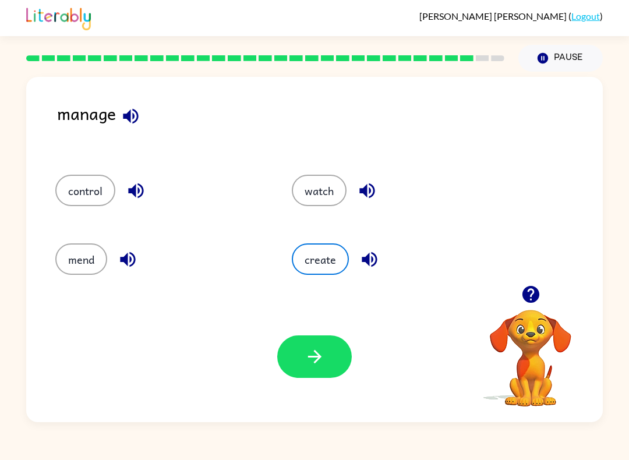
click at [322, 348] on icon "button" at bounding box center [314, 356] width 20 height 20
click at [311, 350] on div at bounding box center [314, 356] width 75 height 42
click at [311, 345] on div at bounding box center [314, 356] width 75 height 42
click at [312, 274] on button "create" at bounding box center [320, 258] width 57 height 31
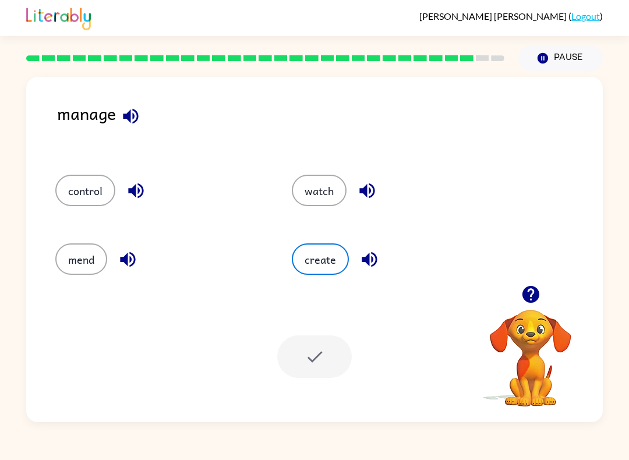
click at [317, 206] on button "watch" at bounding box center [319, 190] width 55 height 31
click at [319, 208] on div "watch" at bounding box center [388, 187] width 236 height 69
click at [307, 190] on button "watch" at bounding box center [319, 190] width 55 height 31
click at [312, 245] on button "create" at bounding box center [320, 258] width 57 height 31
click at [317, 246] on button "create" at bounding box center [320, 258] width 57 height 31
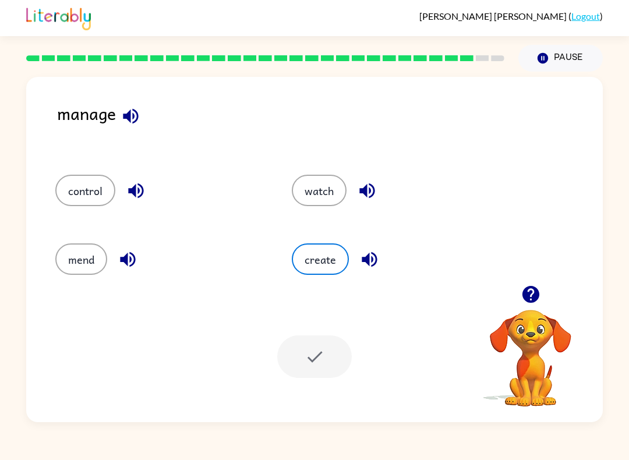
click at [317, 246] on button "create" at bounding box center [320, 258] width 57 height 31
click at [109, 198] on button "control" at bounding box center [85, 190] width 60 height 31
click at [82, 183] on button "control" at bounding box center [85, 190] width 60 height 31
click at [82, 182] on button "control" at bounding box center [85, 190] width 60 height 31
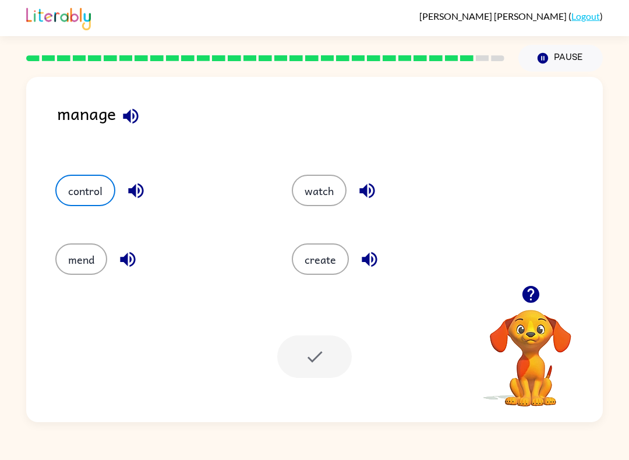
click at [68, 187] on button "control" at bounding box center [85, 190] width 60 height 31
click at [68, 186] on button "control" at bounding box center [85, 190] width 60 height 31
click at [293, 357] on div at bounding box center [314, 356] width 75 height 42
click at [292, 357] on div at bounding box center [314, 356] width 75 height 42
click at [312, 384] on div "Your browser must support playing .mp4 files to use Literably. Please try using…" at bounding box center [314, 356] width 576 height 131
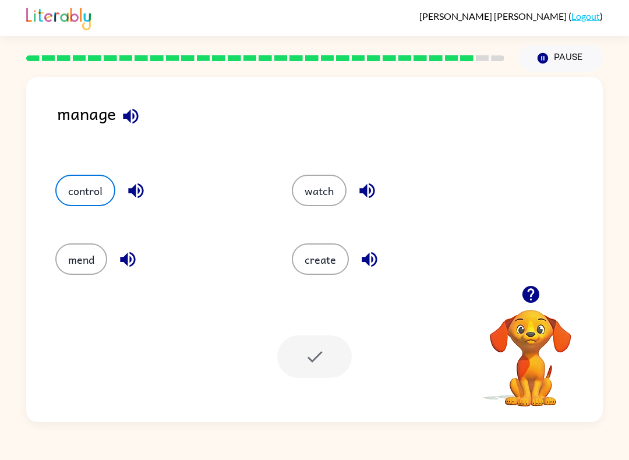
click at [298, 379] on div "Your browser must support playing .mp4 files to use Literably. Please try using…" at bounding box center [314, 356] width 576 height 131
click at [300, 380] on div "Your browser must support playing .mp4 files to use Literably. Please try using…" at bounding box center [314, 356] width 576 height 131
click at [292, 405] on div "Your browser must support playing .mp4 files to use Literably. Please try using…" at bounding box center [314, 356] width 576 height 131
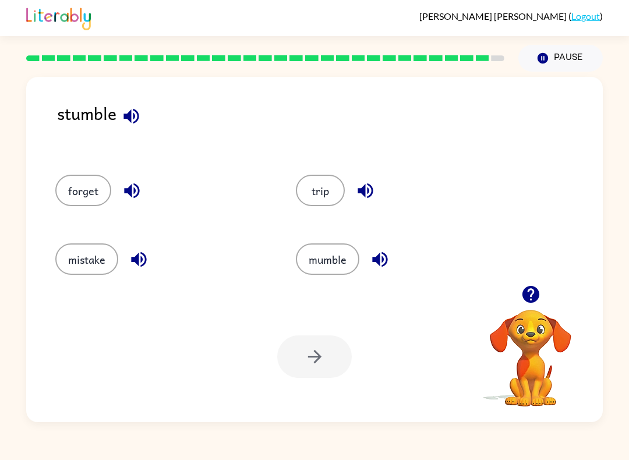
click at [313, 203] on button "trip" at bounding box center [320, 190] width 49 height 31
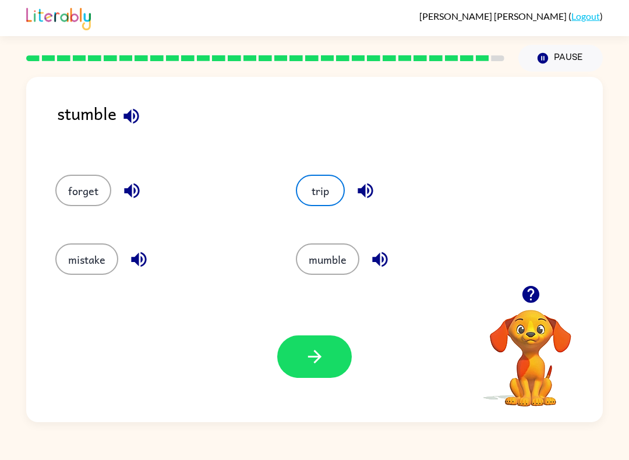
click at [294, 361] on button "button" at bounding box center [314, 356] width 75 height 42
